Goal: Transaction & Acquisition: Obtain resource

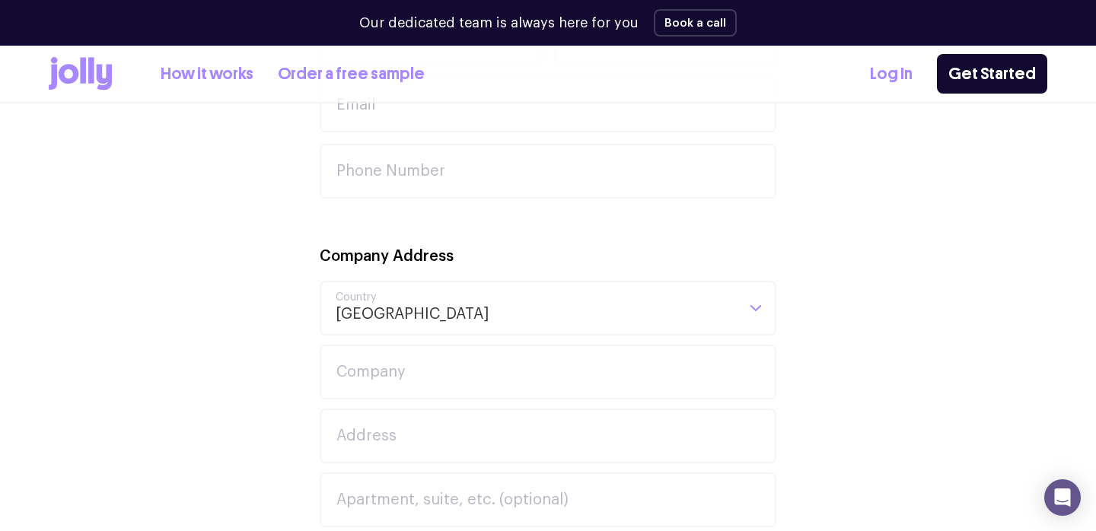
scroll to position [677, 0]
click at [93, 74] on icon at bounding box center [91, 70] width 6 height 26
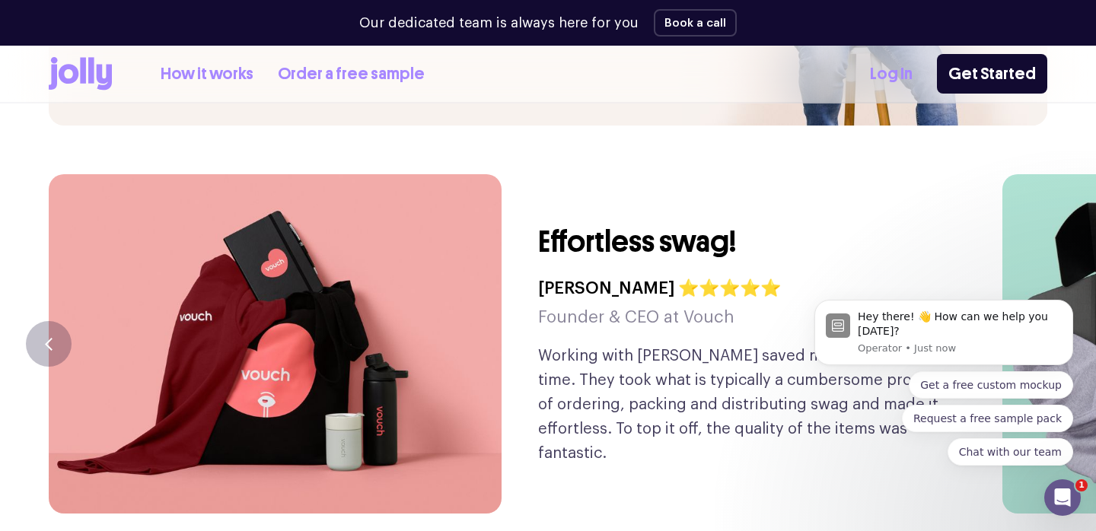
scroll to position [3537, 0]
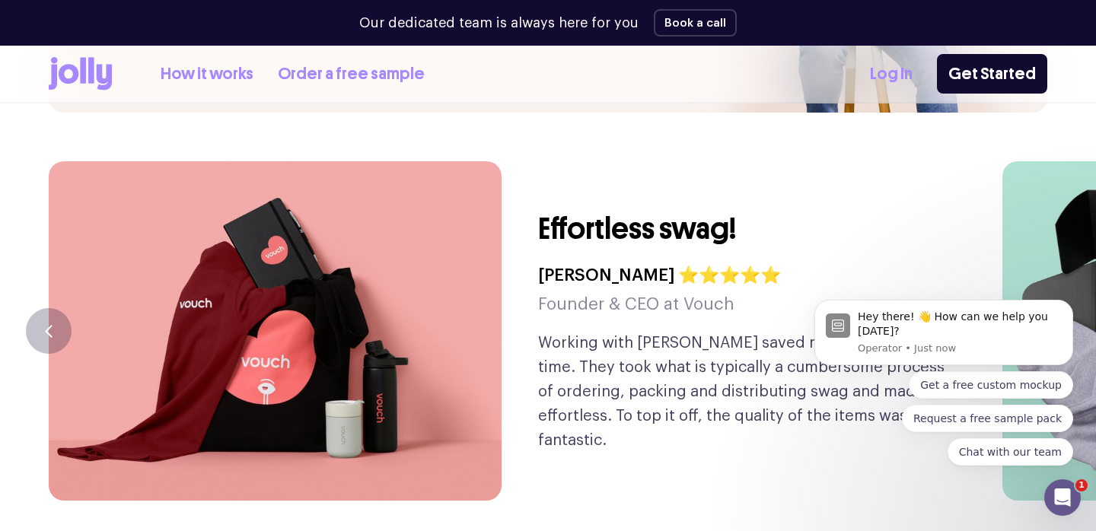
click at [1042, 275] on body "Hey there! 👋 How can we help you [DATE]? Operator • Just now Get a free custom …" at bounding box center [944, 336] width 292 height 295
click at [1039, 282] on body "Hey there! 👋 How can we help you [DATE]? Operator • Just now Get a free custom …" at bounding box center [944, 336] width 292 height 295
click at [1069, 308] on icon "Dismiss notification" at bounding box center [1069, 304] width 8 height 8
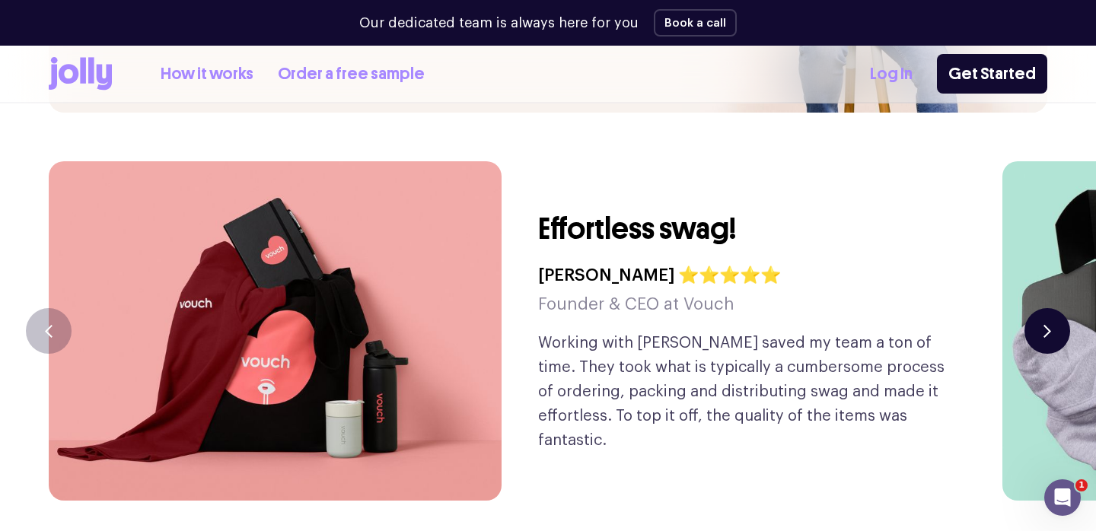
click at [1047, 325] on icon "button" at bounding box center [1047, 331] width 8 height 13
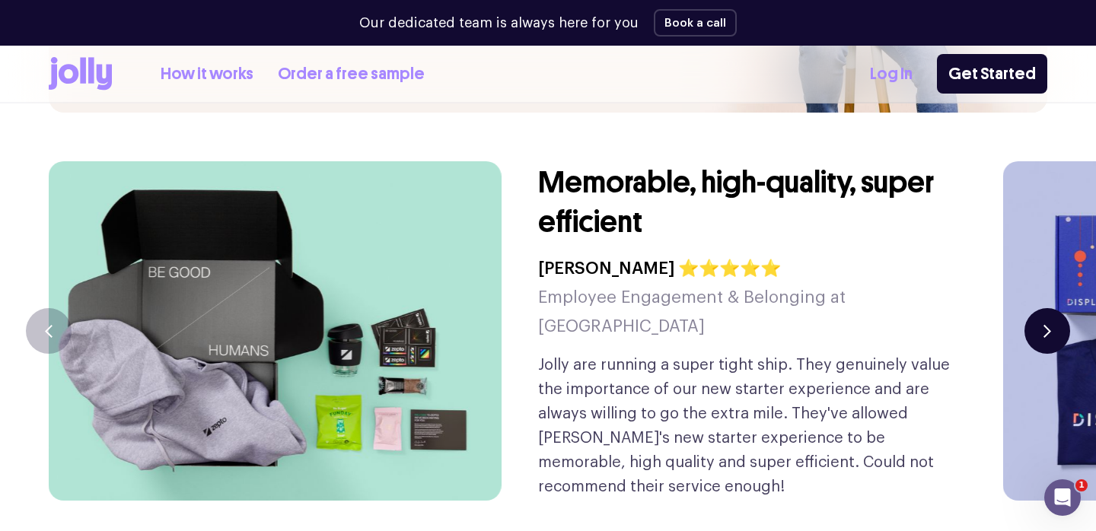
click at [1047, 325] on icon "button" at bounding box center [1047, 331] width 8 height 13
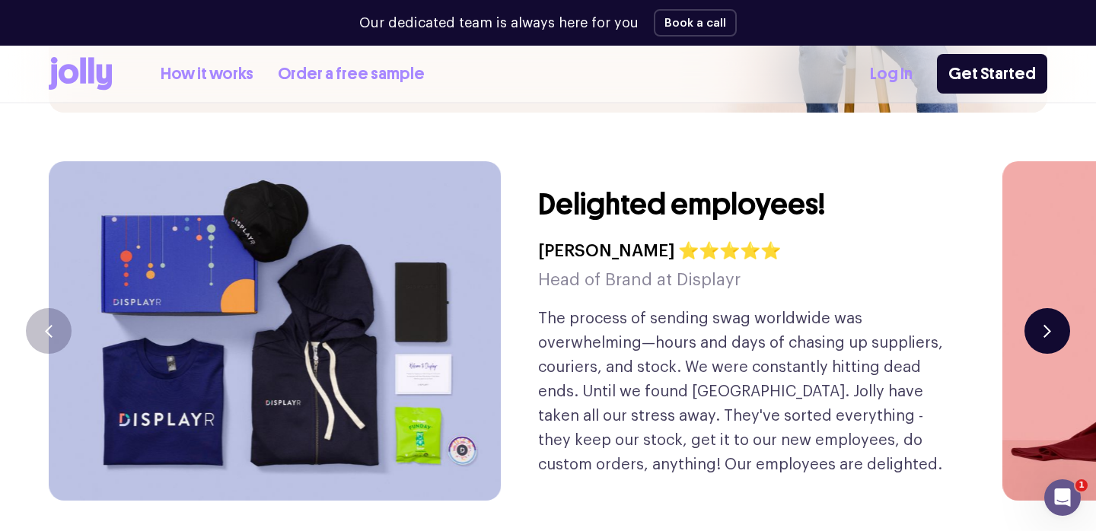
click at [1047, 325] on icon "button" at bounding box center [1047, 331] width 8 height 13
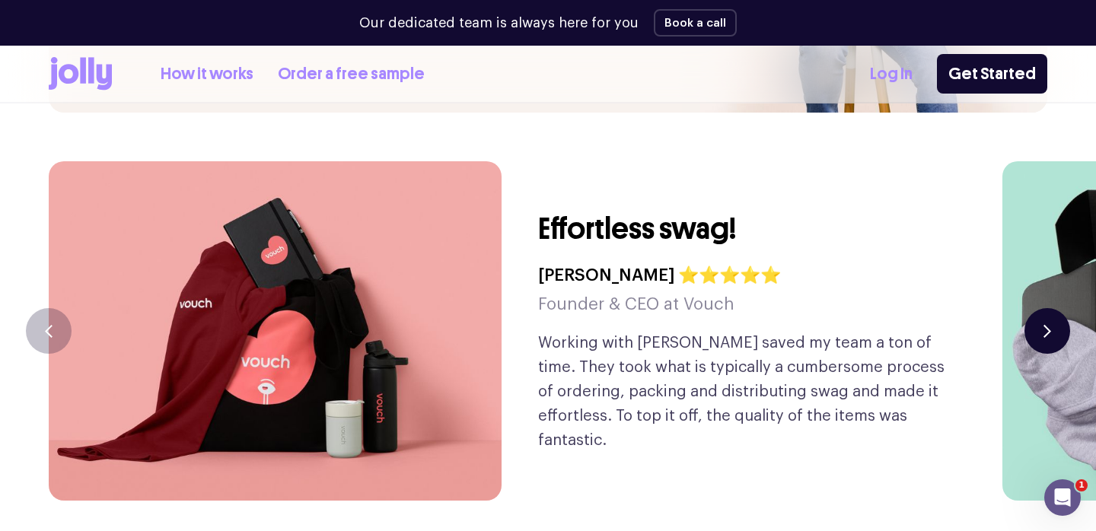
click at [1047, 325] on icon "button" at bounding box center [1047, 331] width 8 height 13
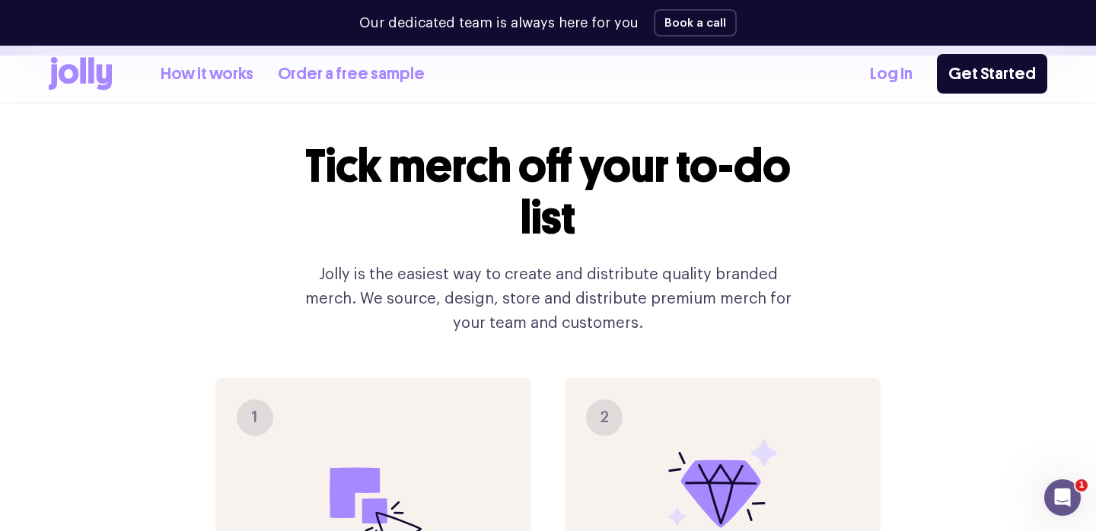
scroll to position [1376, 0]
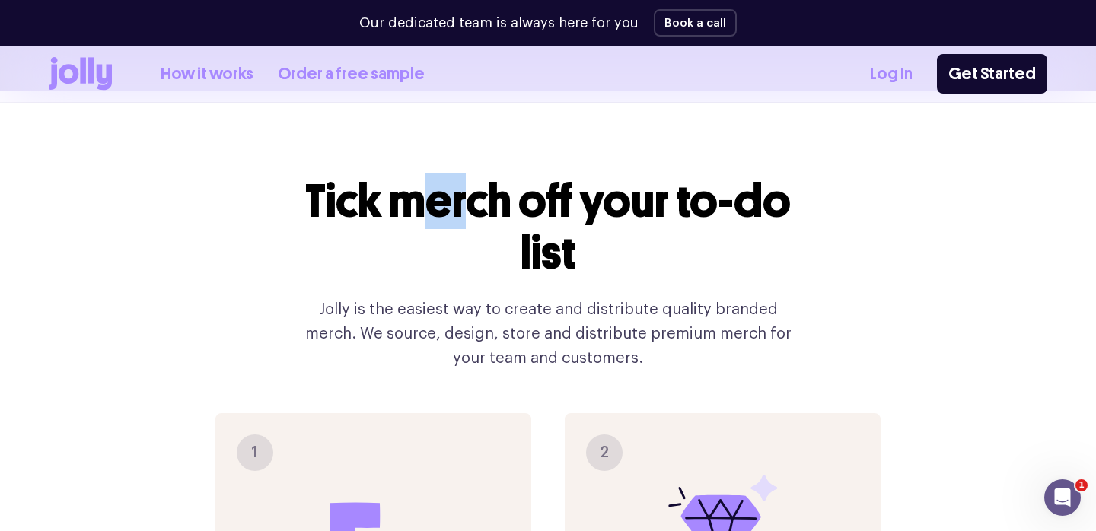
drag, startPoint x: 428, startPoint y: 181, endPoint x: 933, endPoint y: 320, distance: 523.2
